Goal: Communication & Community: Answer question/provide support

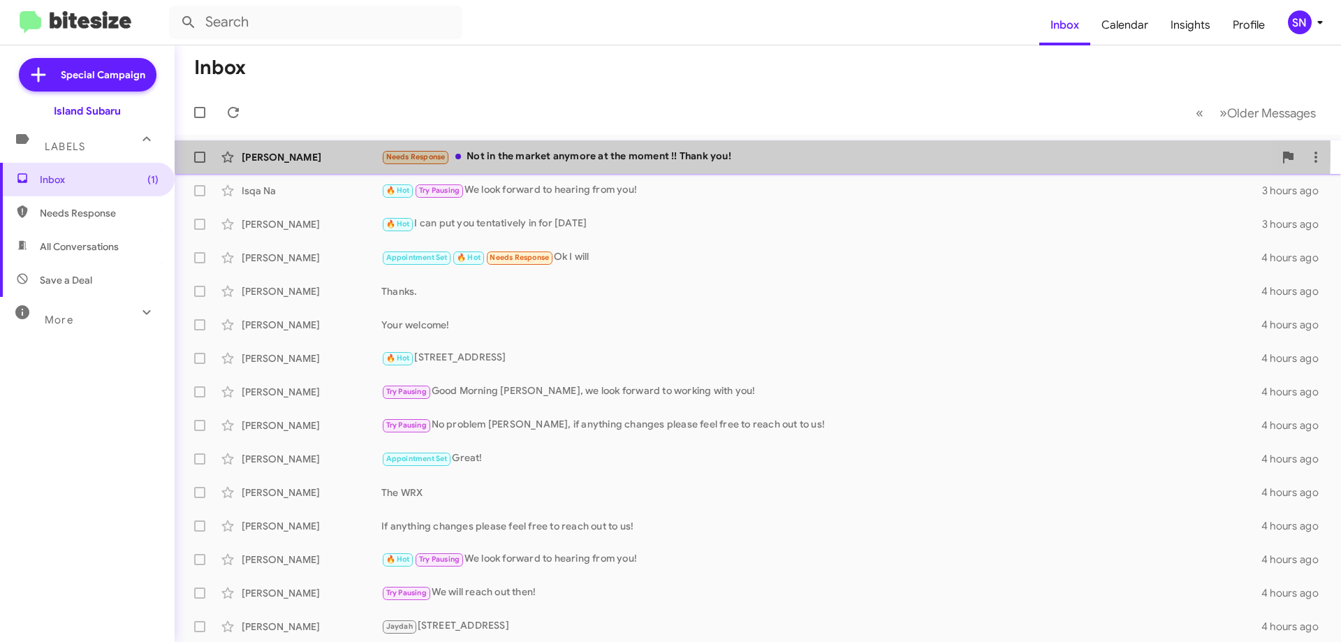
click at [503, 151] on div "Needs Response Not in the market anymore at the moment !! Thank you!" at bounding box center [827, 157] width 892 height 16
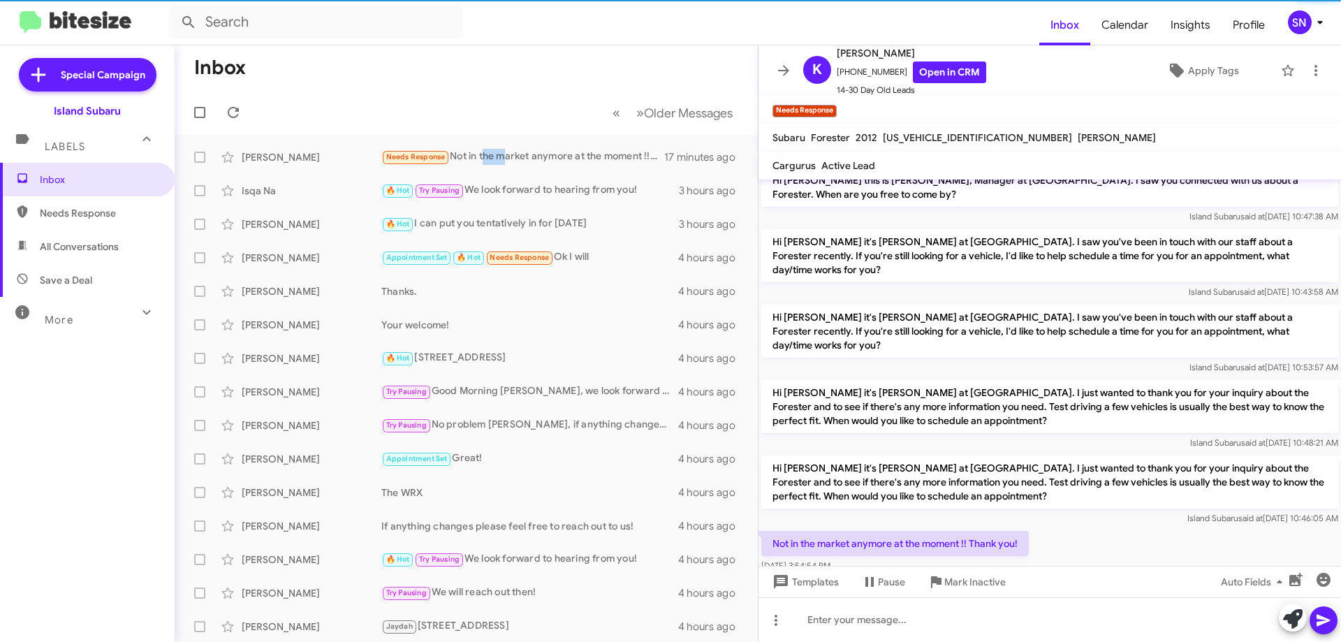
scroll to position [17, 0]
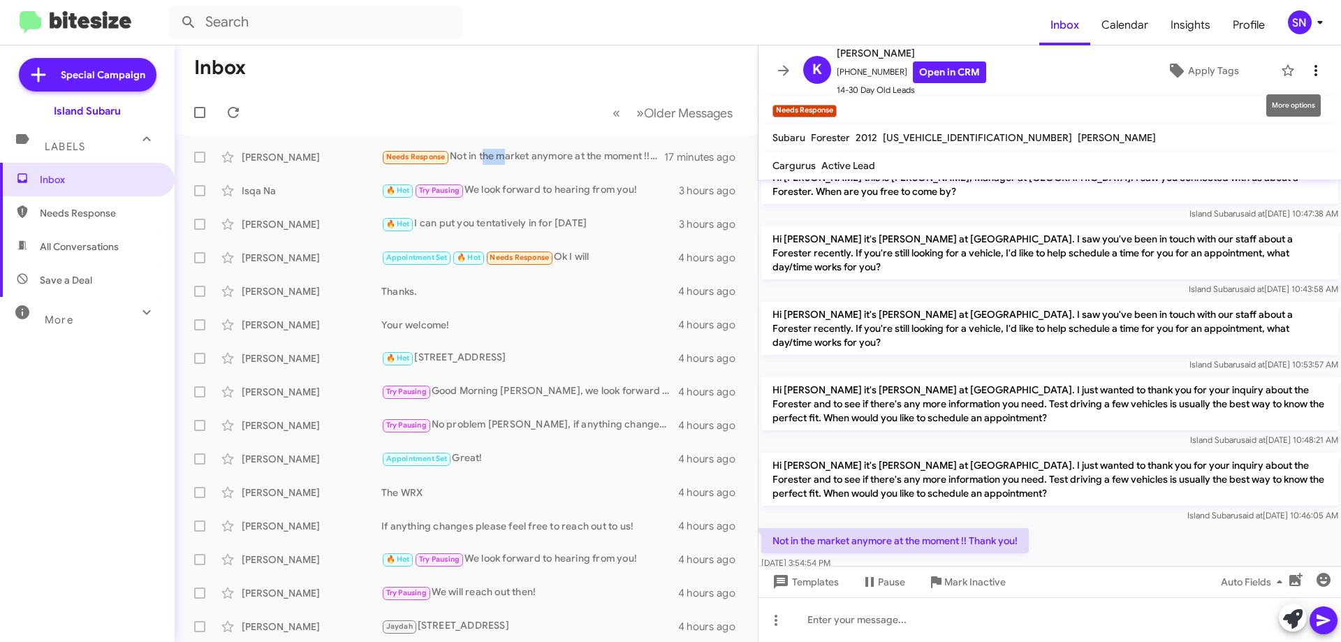
click at [1307, 73] on icon at bounding box center [1315, 70] width 17 height 17
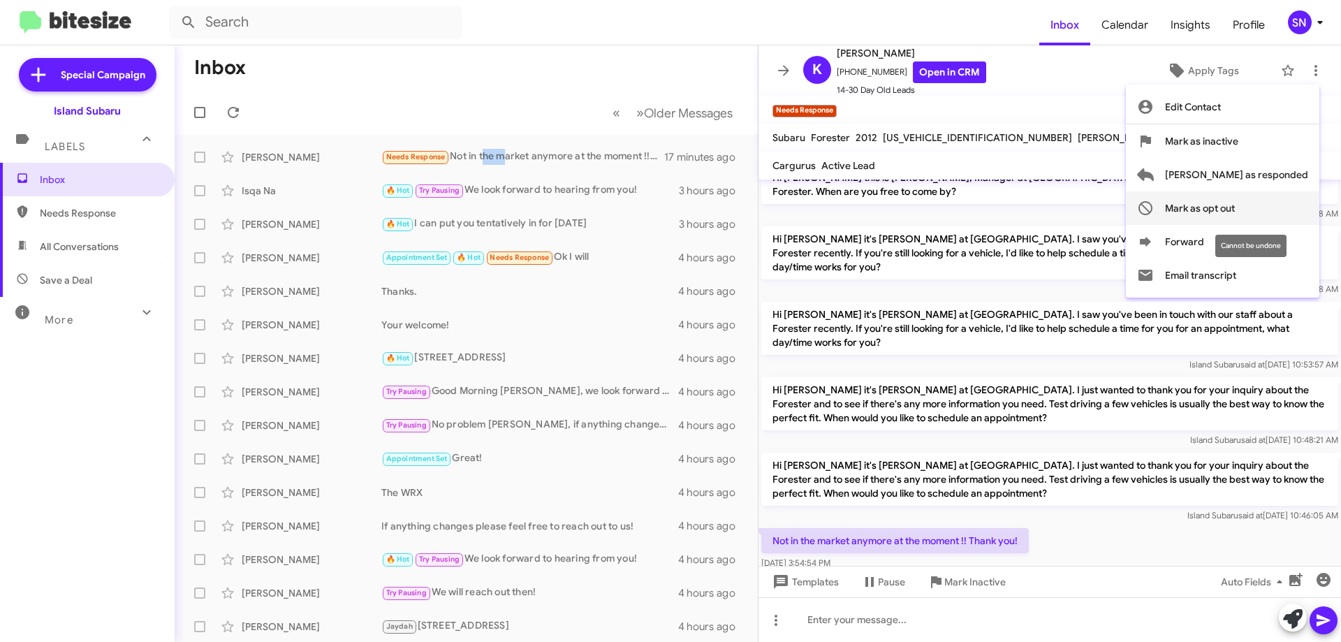
click at [1235, 199] on span "Mark as opt out" at bounding box center [1200, 208] width 70 height 34
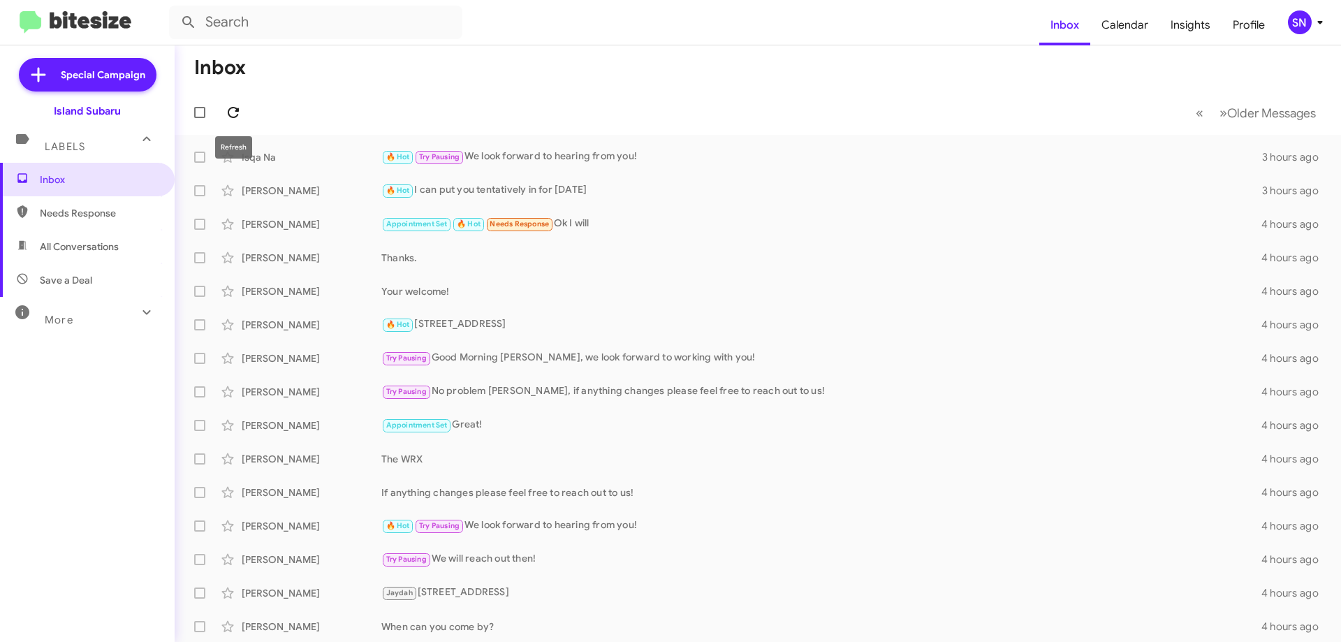
click at [234, 111] on icon at bounding box center [233, 112] width 17 height 17
